Goal: Task Accomplishment & Management: Manage account settings

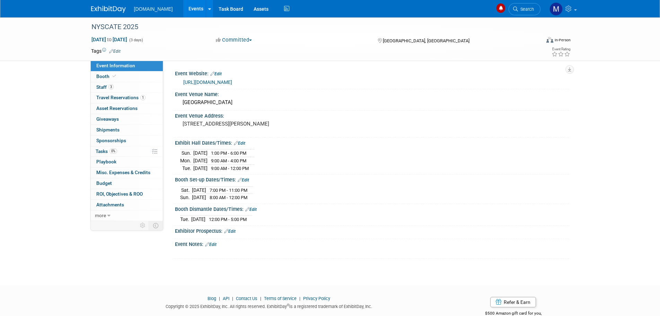
click at [115, 9] on img at bounding box center [108, 9] width 35 height 7
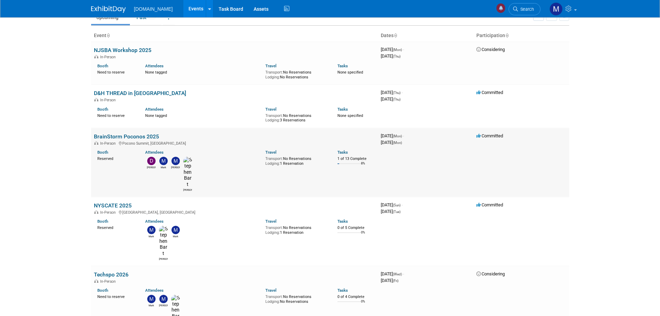
scroll to position [35, 0]
click at [124, 136] on link "BrainStorm Poconos 2025" at bounding box center [126, 135] width 65 height 7
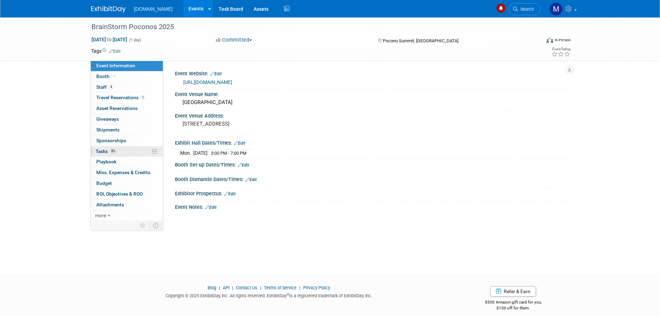
click at [100, 150] on span "Tasks 8%" at bounding box center [106, 151] width 21 height 6
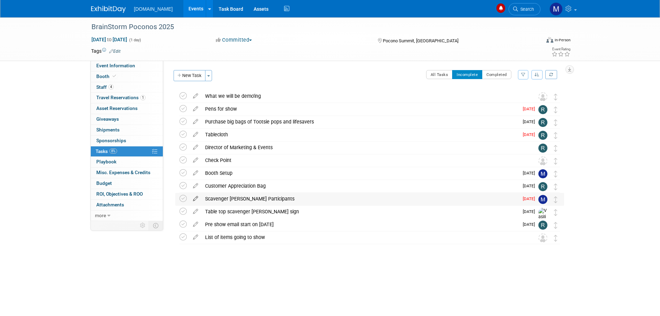
click at [195, 198] on icon at bounding box center [196, 197] width 12 height 9
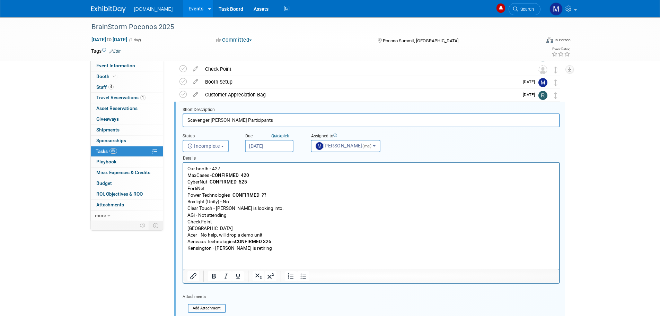
click at [253, 175] on p "Our booth - 427 MaxCases - CONFIRMED 420 CyberNut - CONFIRMED 525 FortiNet Powe…" at bounding box center [371, 208] width 368 height 86
click at [217, 277] on icon "Bold" at bounding box center [214, 276] width 8 height 8
click at [306, 221] on p "Our booth - 427 MaxCases - CONFIRMED 420 (Class pack of cases or headsets) Cybe…" at bounding box center [371, 208] width 368 height 86
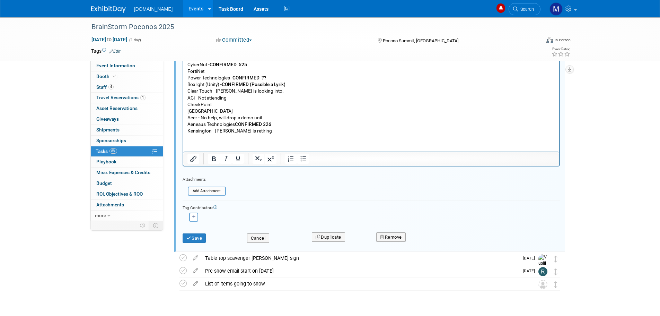
scroll to position [225, 0]
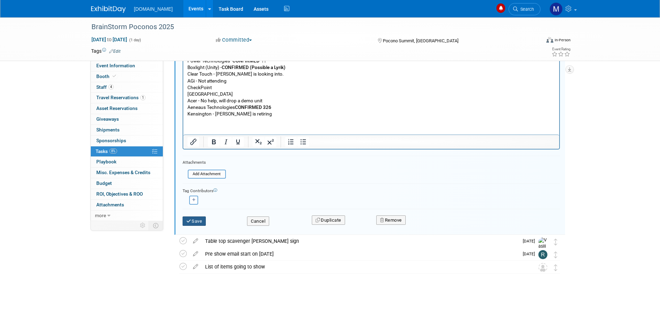
click at [190, 223] on icon "submit" at bounding box center [190, 221] width 6 height 5
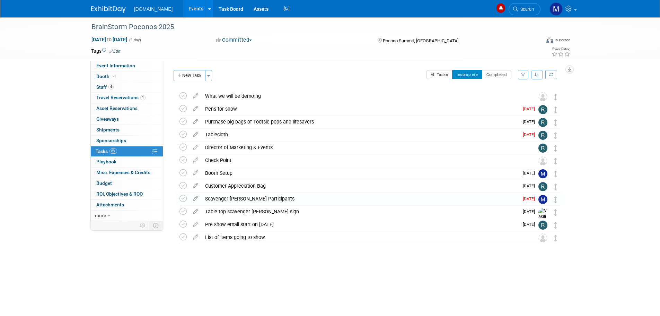
scroll to position [0, 0]
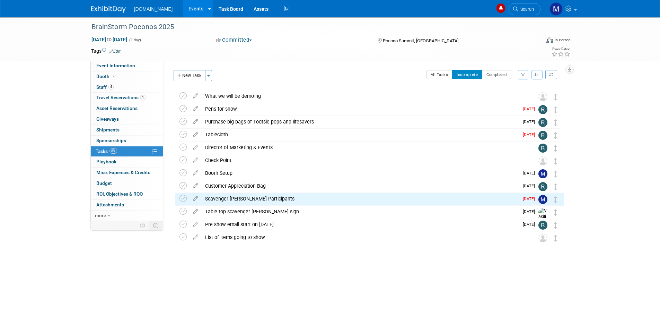
click at [109, 11] on img at bounding box center [108, 9] width 35 height 7
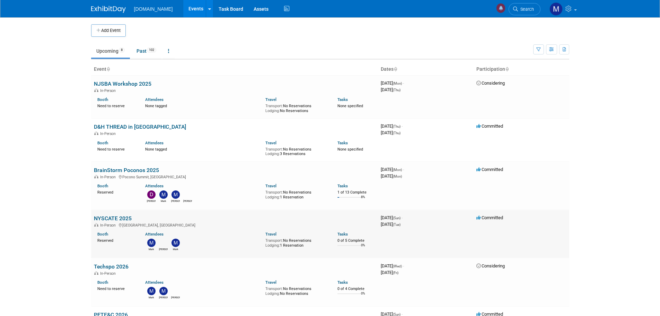
click at [111, 218] on link "NYSCATE 2025" at bounding box center [113, 218] width 38 height 7
